Goal: Information Seeking & Learning: Understand process/instructions

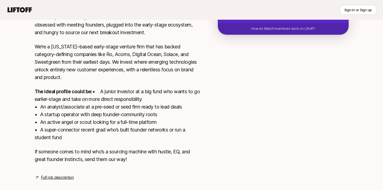
scroll to position [149, 0]
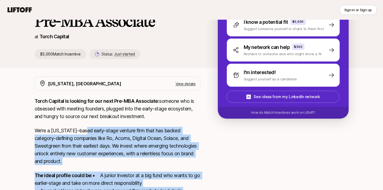
drag, startPoint x: 136, startPoint y: 153, endPoint x: 87, endPoint y: 133, distance: 52.5
click at [87, 133] on div "Torch Capital is looking for our next Pre-MBA Associate: someone who is obsesse…" at bounding box center [118, 175] width 166 height 156
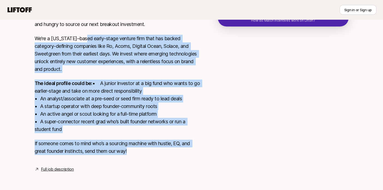
click at [56, 169] on link "Full job description" at bounding box center [57, 169] width 33 height 7
click at [206, 94] on div "[US_STATE], [GEOGRAPHIC_DATA] View details Torch Capital is looking for our nex…" at bounding box center [192, 78] width 328 height 188
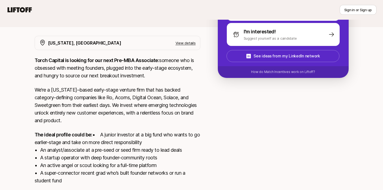
scroll to position [0, 0]
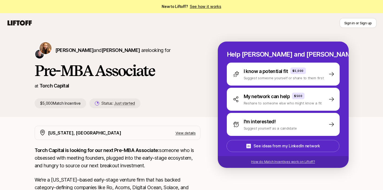
click at [287, 163] on p "How do Match Incentives work on Liftoff?" at bounding box center [283, 161] width 64 height 5
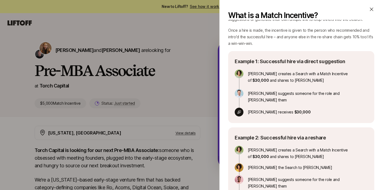
scroll to position [103, 0]
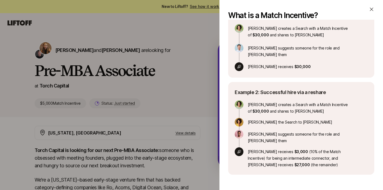
click at [290, 109] on div "[PERSON_NAME] creates a Search with a Match Incentive of $30,000 and shares to …" at bounding box center [294, 134] width 118 height 68
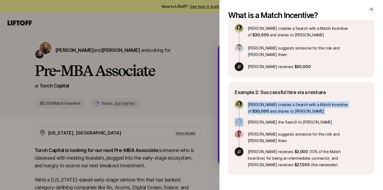
click at [290, 109] on div "[PERSON_NAME] creates a Search with a Match Incentive of $30,000 and shares to …" at bounding box center [294, 134] width 118 height 68
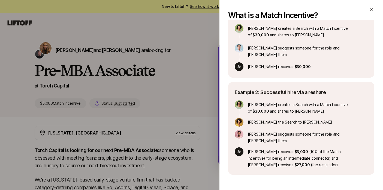
click at [296, 118] on p "[PERSON_NAME] the Search to [PERSON_NAME]" at bounding box center [300, 122] width 105 height 9
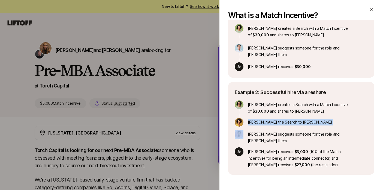
click at [296, 118] on p "[PERSON_NAME] the Search to [PERSON_NAME]" at bounding box center [300, 122] width 105 height 9
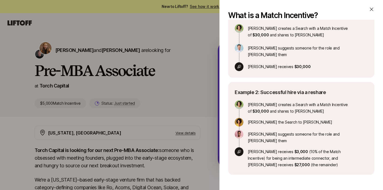
click at [302, 130] on p "[PERSON_NAME] suggests someone for the role and [PERSON_NAME] them" at bounding box center [300, 137] width 105 height 14
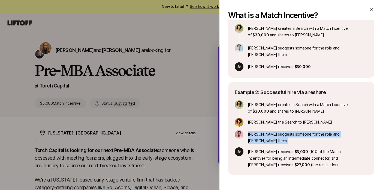
click at [302, 130] on p "[PERSON_NAME] suggests someone for the role and [PERSON_NAME] them" at bounding box center [300, 137] width 105 height 14
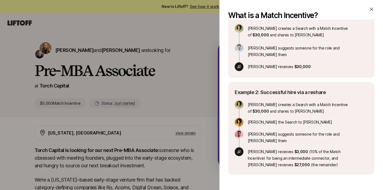
click at [312, 147] on p "[PERSON_NAME] receives $3,000 (10% of the Match Incentive) for being an interme…" at bounding box center [300, 157] width 105 height 21
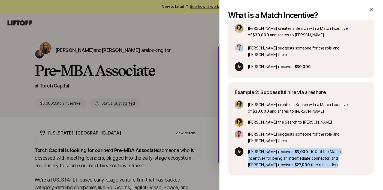
click at [312, 147] on p "[PERSON_NAME] receives $3,000 (10% of the Match Incentive) for being an interme…" at bounding box center [300, 157] width 105 height 21
